Goal: Information Seeking & Learning: Understand process/instructions

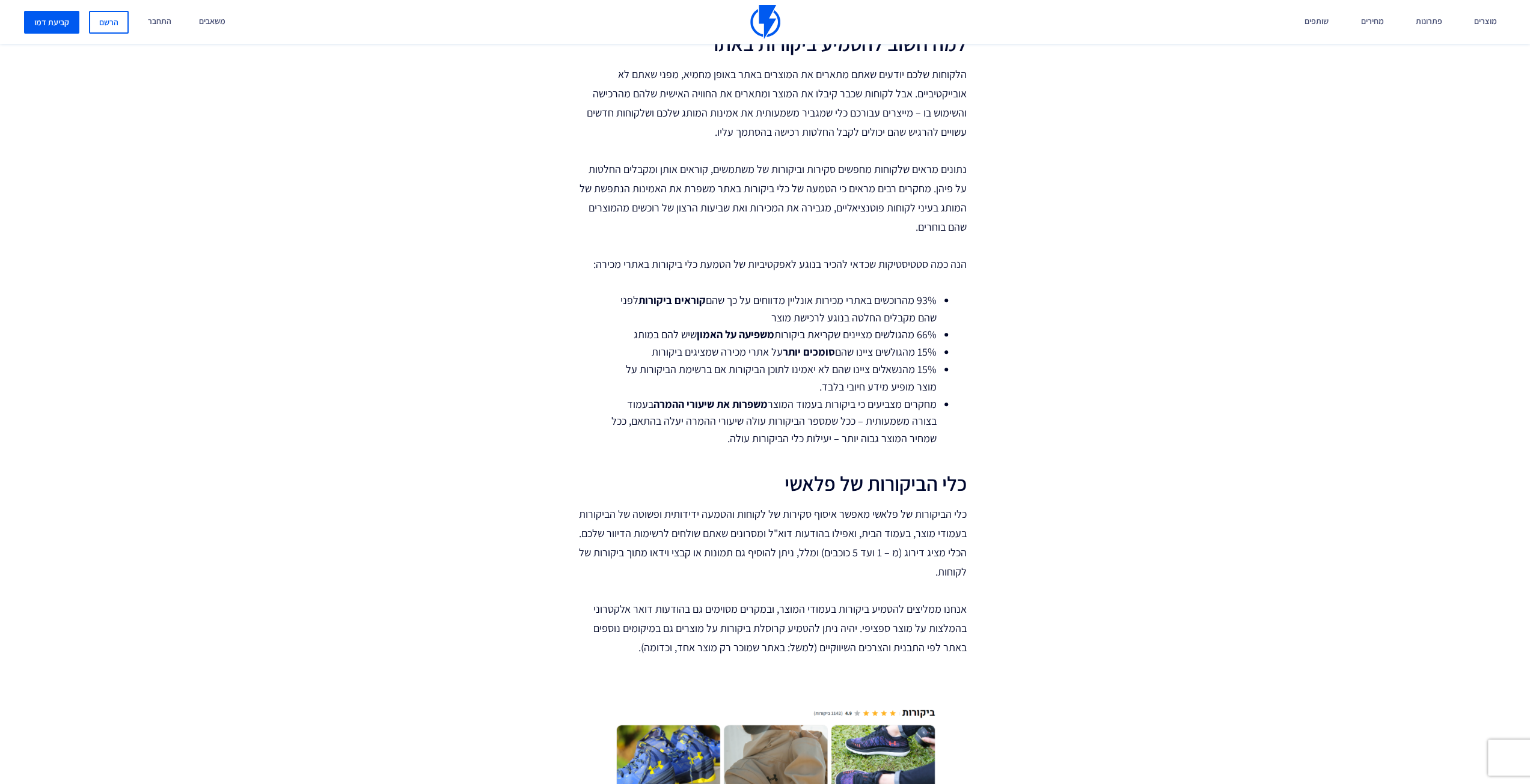
scroll to position [350, 0]
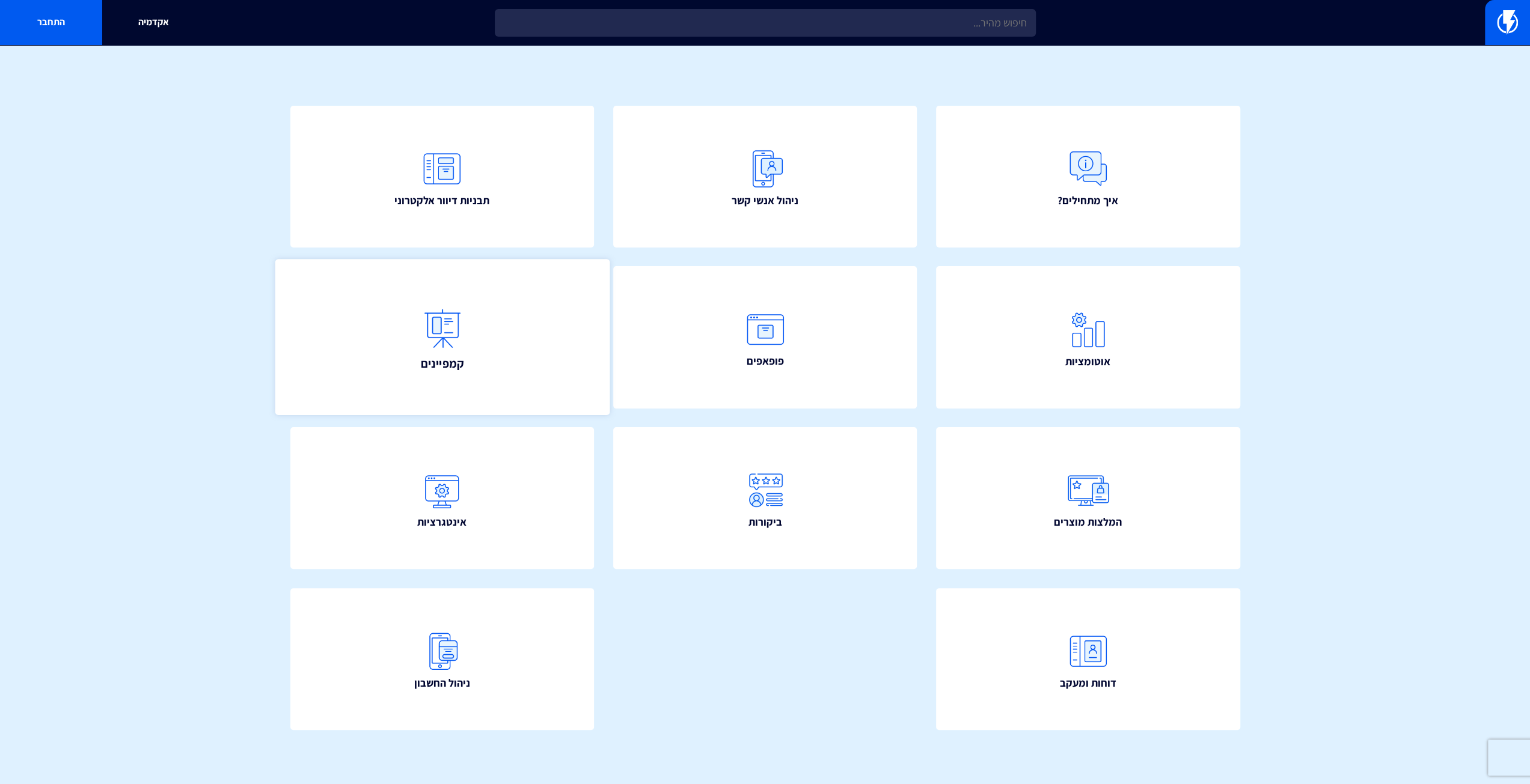
scroll to position [75, 0]
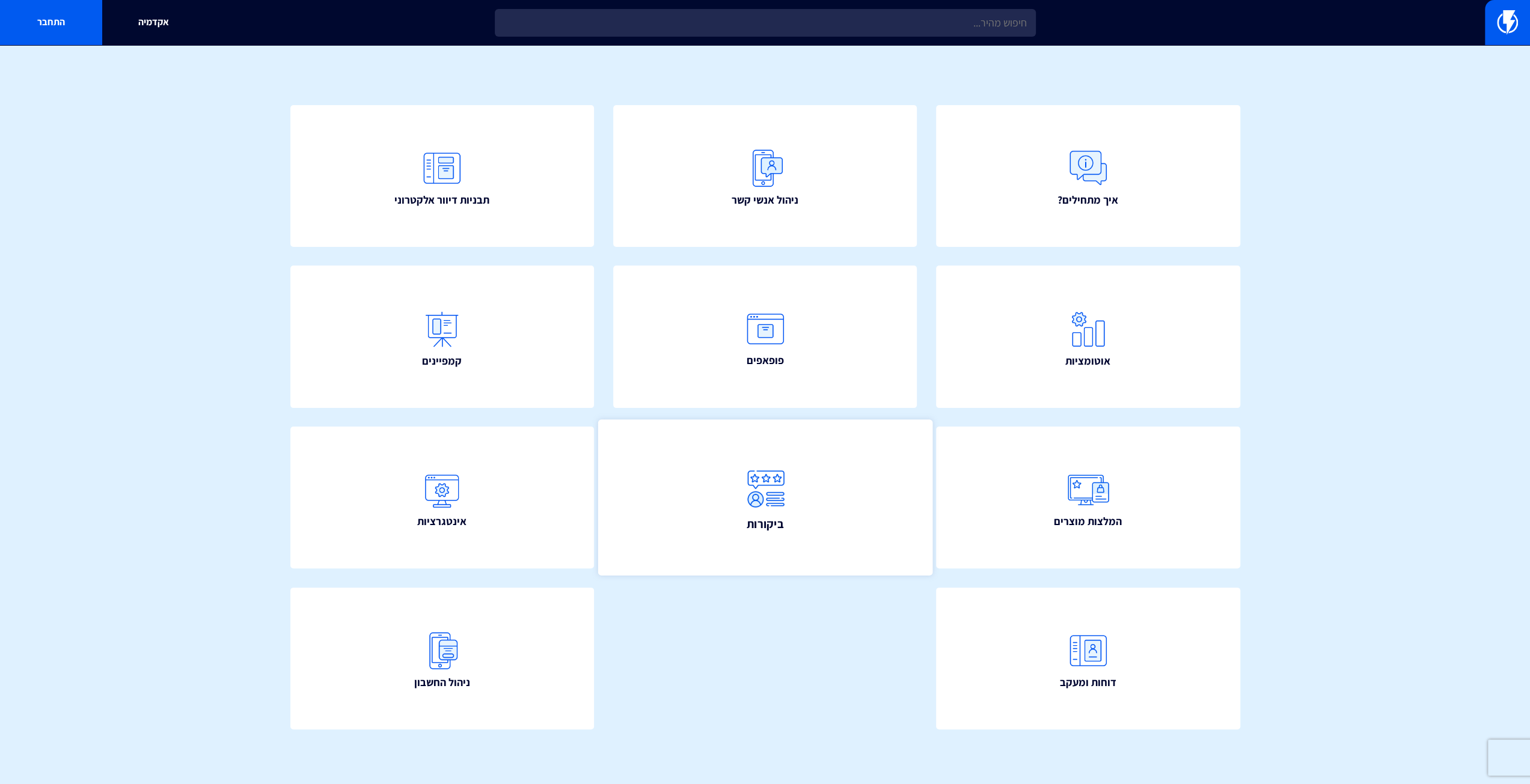
click at [791, 505] on link "ביקורות" at bounding box center [764, 497] width 334 height 156
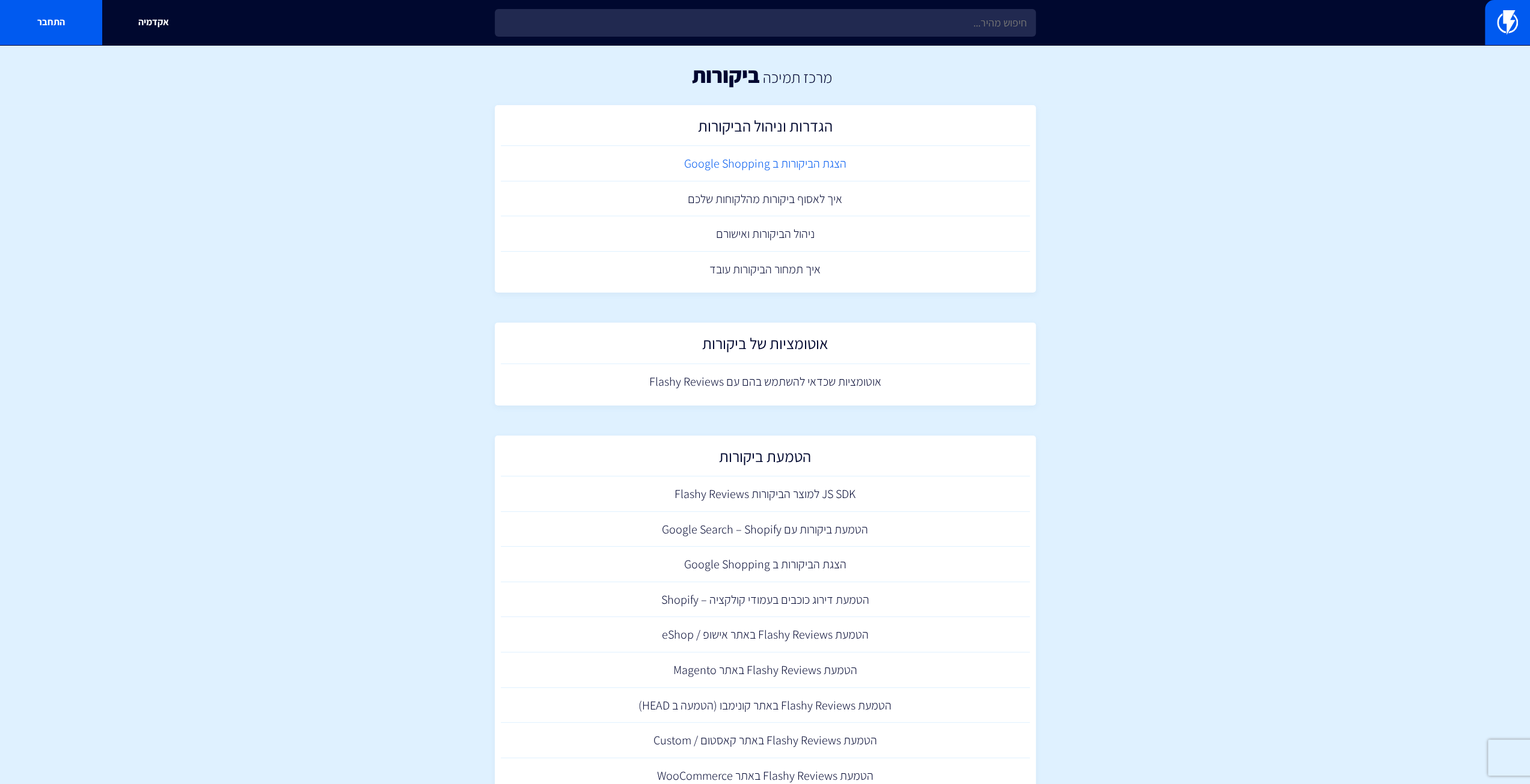
click at [790, 165] on link "הצגת הביקורות ב Google Shopping" at bounding box center [765, 163] width 529 height 36
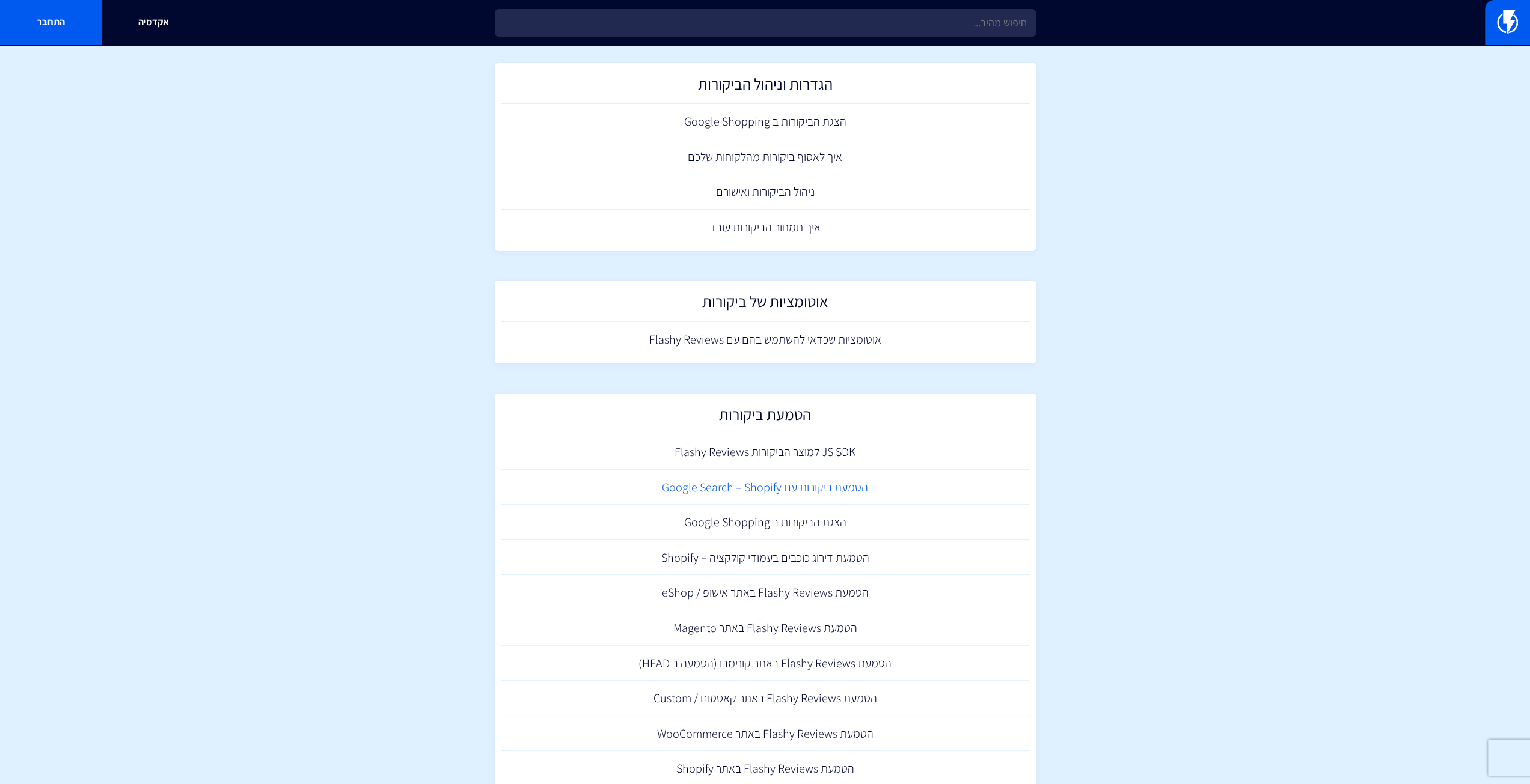
scroll to position [80, 0]
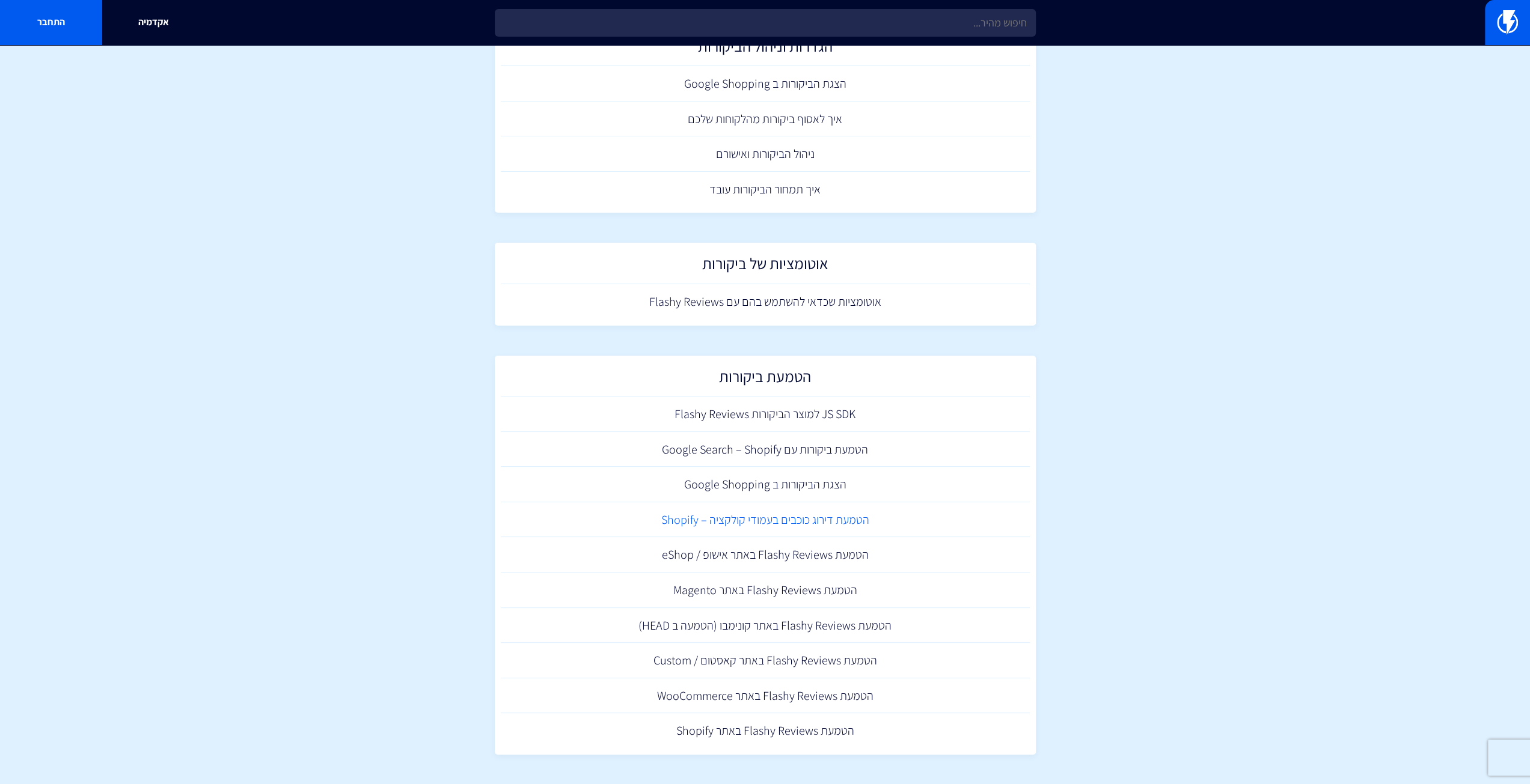
click at [789, 514] on link "הטמעת דירוג כוכבים בעמודי קולקציה – Shopify" at bounding box center [765, 520] width 529 height 36
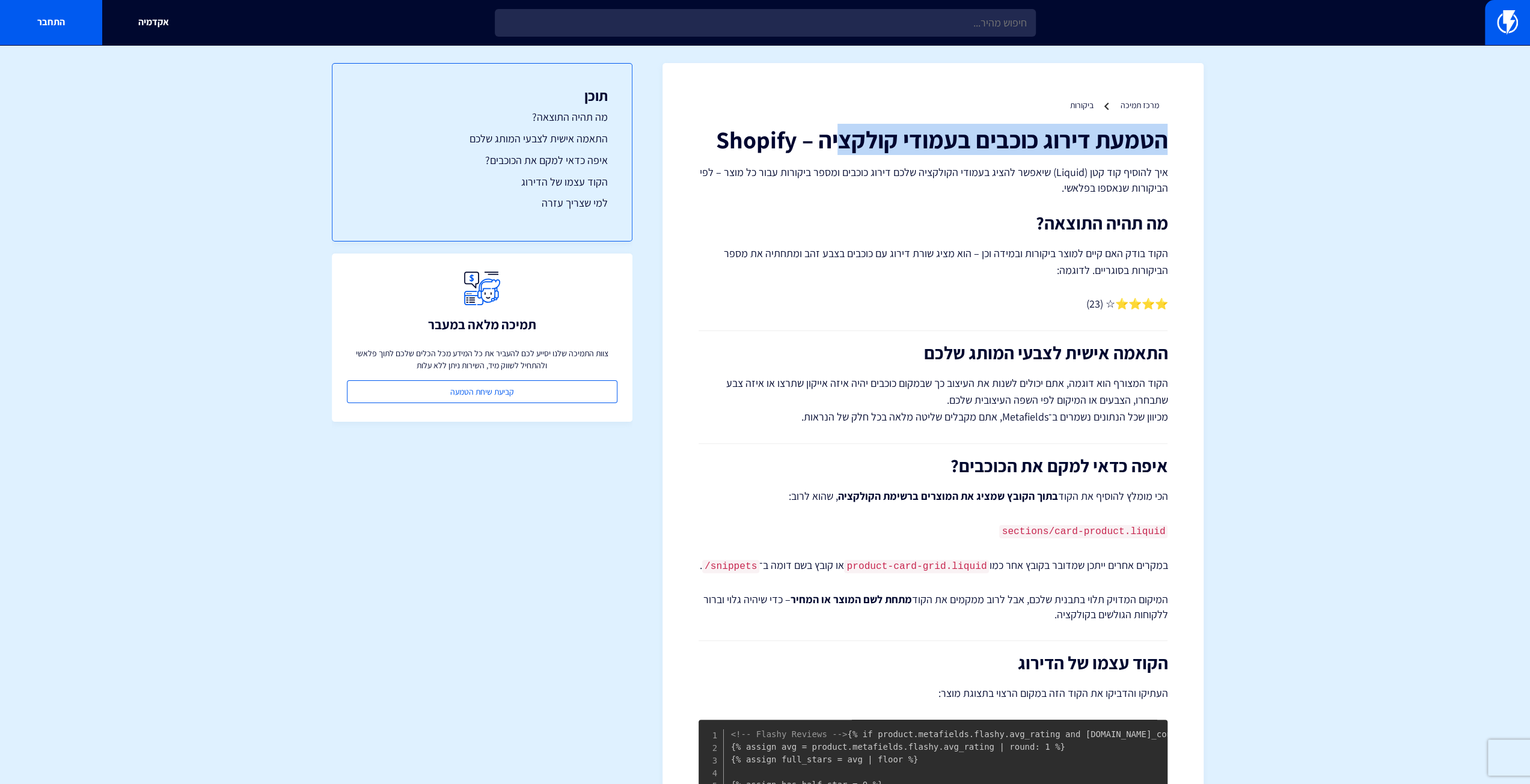
drag, startPoint x: 1173, startPoint y: 138, endPoint x: 835, endPoint y: 142, distance: 338.0
click at [835, 142] on div "מרכז תמיכה ביקורות הטמעת דירוג כוכבים בעמודי קולקציה – Shopify איך להוסיף קוד ק…" at bounding box center [933, 619] width 541 height 1112
click at [834, 141] on h1 "הטמעת דירוג כוכבים בעמודי קולקציה – Shopify" at bounding box center [933, 140] width 469 height 26
drag, startPoint x: 821, startPoint y: 141, endPoint x: 1174, endPoint y: 143, distance: 353.0
click at [1174, 143] on div "מרכז תמיכה ביקורות הטמעת דירוג כוכבים בעמודי קולקציה – Shopify איך להוסיף קוד ק…" at bounding box center [933, 619] width 541 height 1112
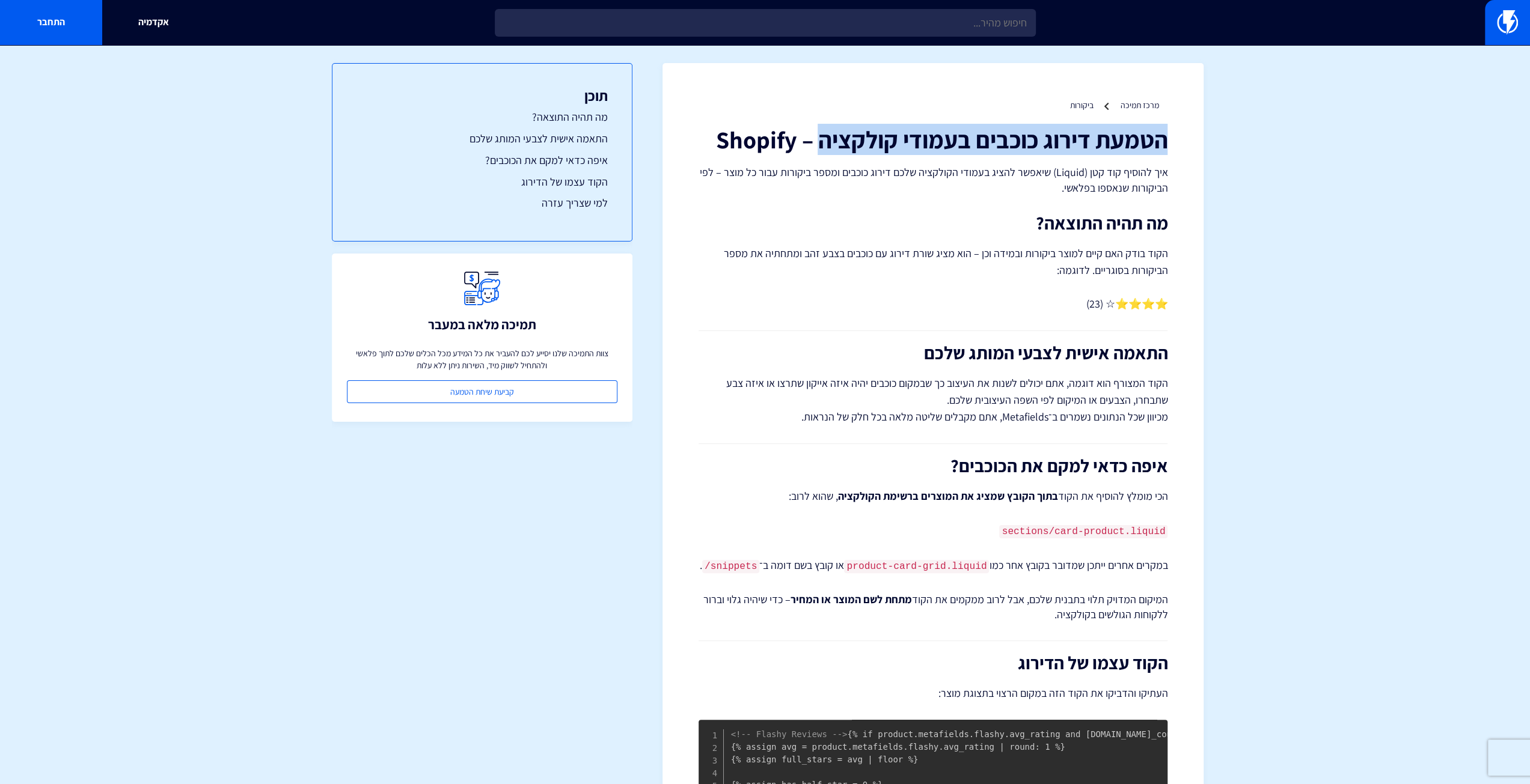
click at [1169, 143] on div "מרכז תמיכה ביקורות הטמעת דירוג כוכבים בעמודי קולקציה – Shopify איך להוסיף קוד ק…" at bounding box center [933, 619] width 541 height 1112
drag, startPoint x: 1163, startPoint y: 143, endPoint x: 815, endPoint y: 143, distance: 348.0
click at [815, 143] on h1 "הטמעת דירוג כוכבים בעמודי קולקציה – Shopify" at bounding box center [933, 140] width 469 height 26
copy h1 "הטמעת דירוג כוכבים בעמודי קולקציה"
click at [957, 206] on div "הטמעת דירוג כוכבים בעמודי קולקציה – Shopify איך להוסיף קוד קטן (Liquid) שיאפשר …" at bounding box center [933, 624] width 469 height 995
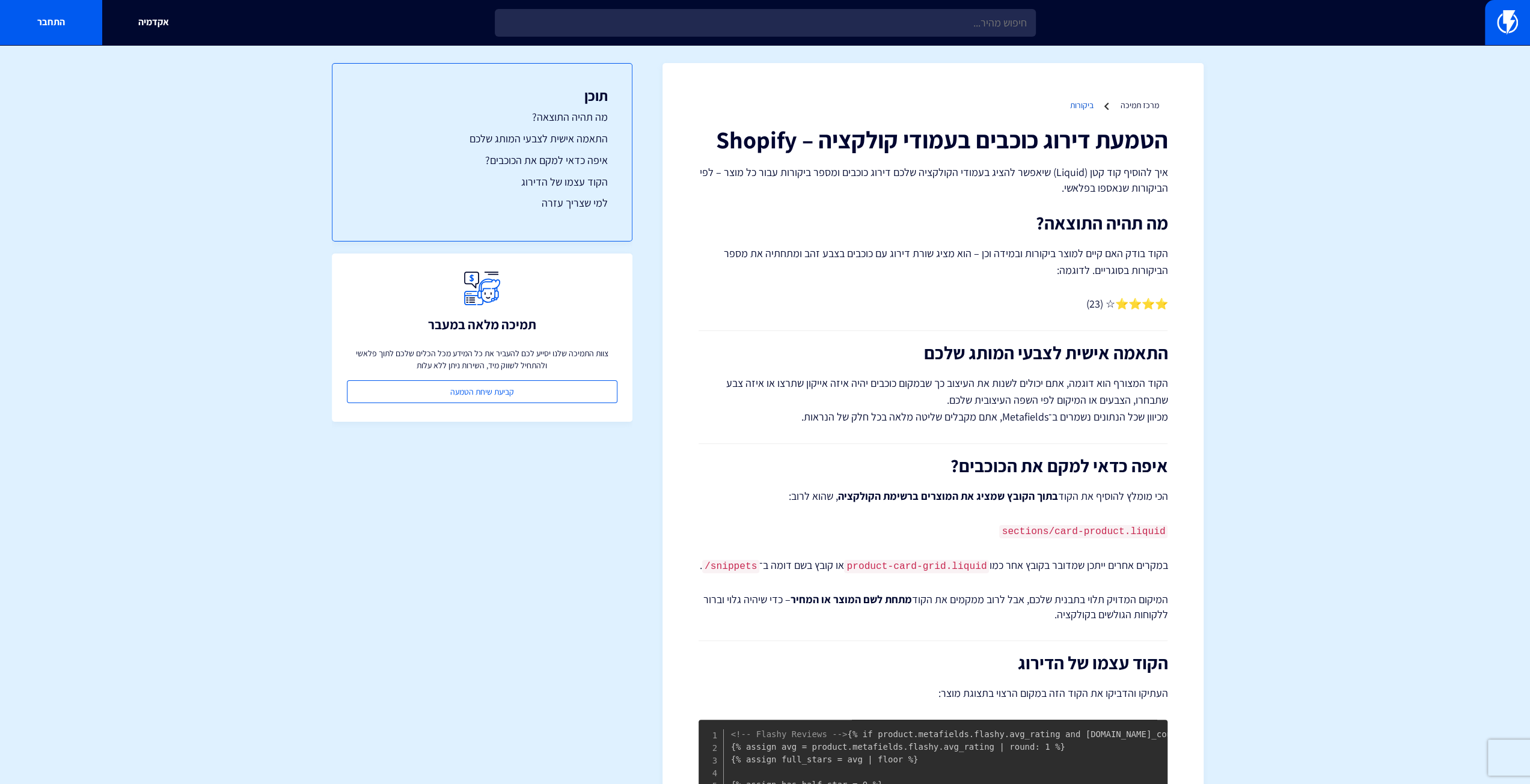
click at [1074, 100] on link "ביקורות" at bounding box center [1081, 104] width 23 height 11
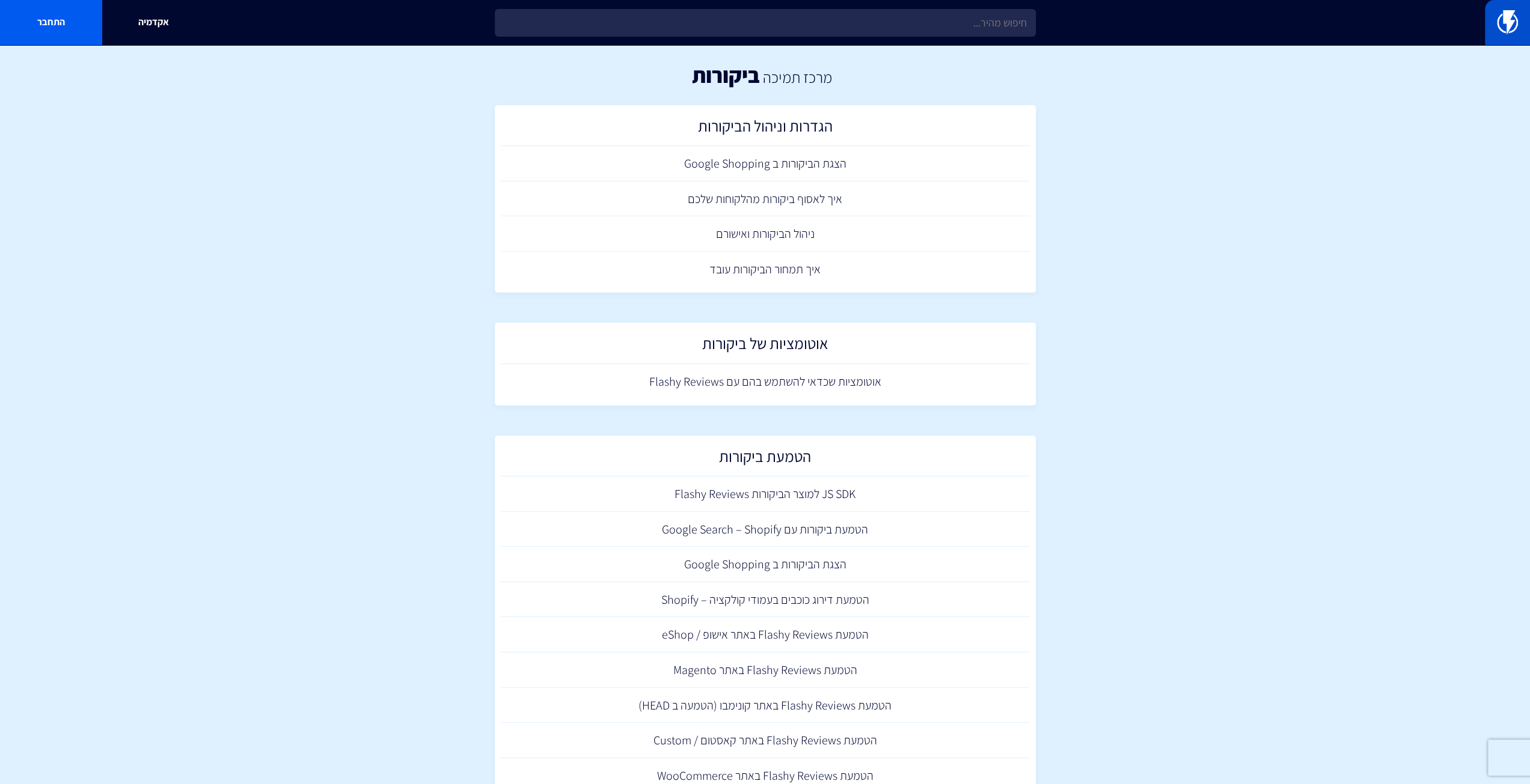
click at [1490, 14] on link at bounding box center [1507, 23] width 45 height 45
